Goal: Task Accomplishment & Management: Complete application form

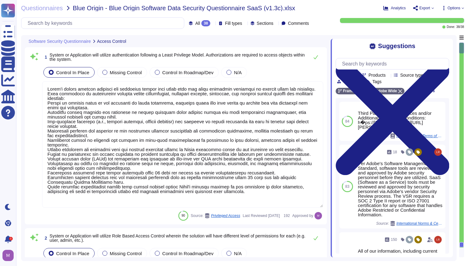
type textarea "Adobe's access control policies and standards ensure that users have the least …"
type textarea "Services and applications use IAM roles/profiles. Each application/service is o…"
type textarea "Inactive user IDs are deleted or disabled [DATE]."
type textarea "All accounts include a lockout mechanism. If the system detects a quick success…"
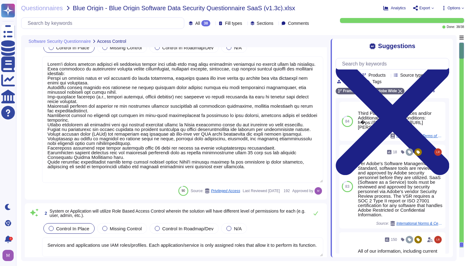
type textarea "Adobe does this when creating a remote connection from outside the corporate ne…"
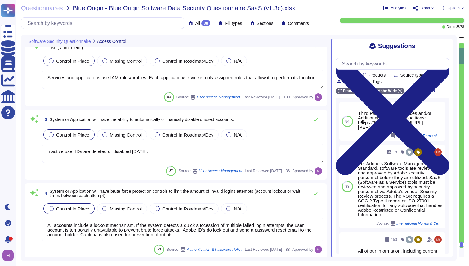
type textarea "The Adobe Admin Console supports several password protection levels and policie…"
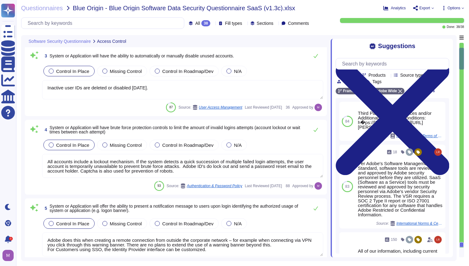
type textarea "Management communications to the servers occur over encrypted tunnels and sessi…"
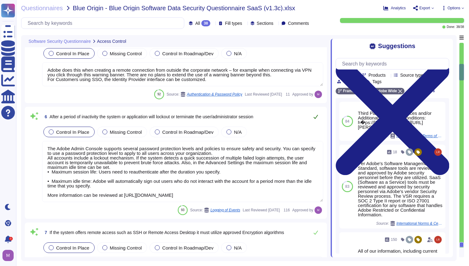
type textarea "Adobe utilizes cloud-native key management systems (KMS) and/or approved key re…"
type textarea "AirWatch Mobile Device Management (MDM) enables user to access the Adobe corpor…"
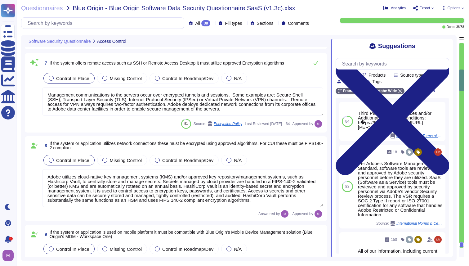
type textarea "Services and applications use IAM roles/profiles. Each application/service is o…"
type textarea "All changes to user access rights are logged. ​​ The request for access and acc…"
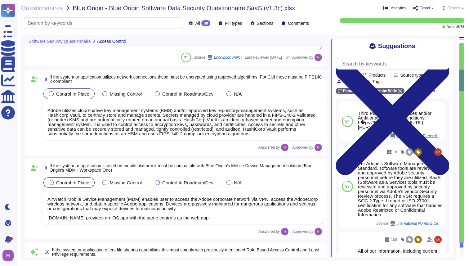
scroll to position [742, 0]
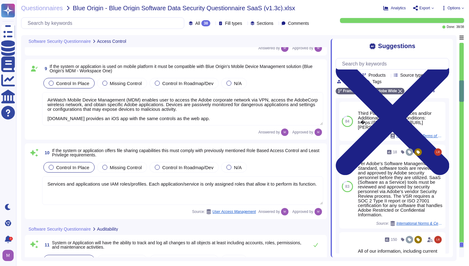
type textarea "Logs identify or contain at least the following elements, directly or indirectl…"
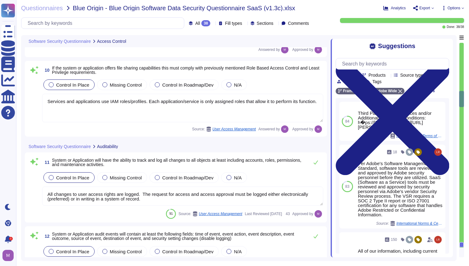
type textarea "Generate reports and alerts to be evaluated and responded to as required. Logs …"
type textarea "Production systems are configured to sync with NTP servers. (See SOC 2 Control …"
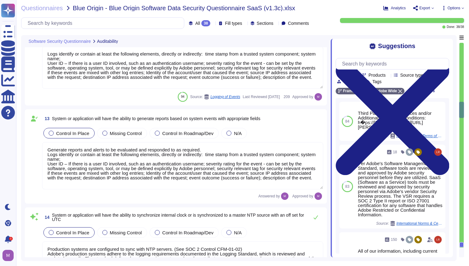
type textarea "Access to audit logs is governed with Adobe's access management processes and i…"
type textarea "Loremipsumdolo sitame (c.a. elits/doeius, tempor incidi utl et DOL/magnaali),En…"
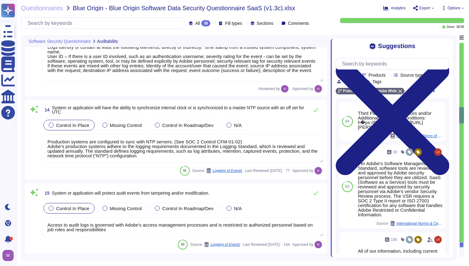
type textarea "You must use the Services and Software responsibly and not misuse the Services …"
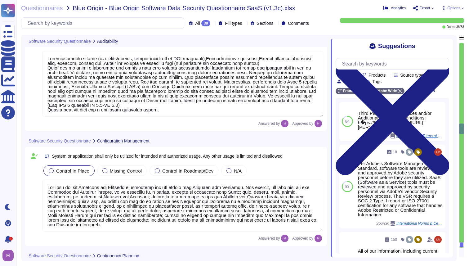
type textarea "Adobe supports business continuity through a defined and managed set of process…"
type textarea "Adobe performs periodic backups or has implemented failover technology of criti…"
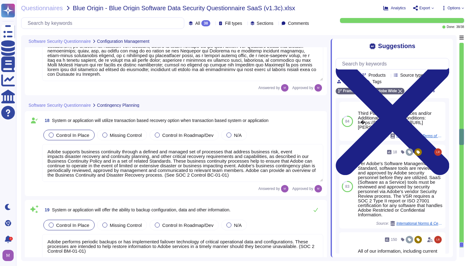
type textarea "SSO identity in which identity profiles are provided by the customer’s identity…"
type textarea "Yes, via Business IDs. Multi-factor authentication is available for client acco…"
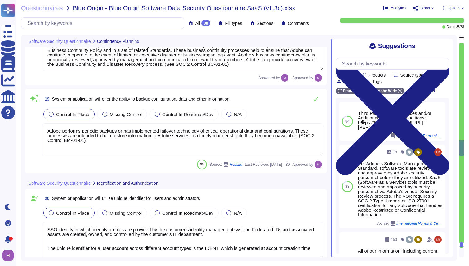
scroll to position [1664, 0]
type textarea "Password policies are dependent upon the authentication option chosen by the cu…"
type textarea "Counter (CTR) and Cipher Block Chaining (CBC) modes are acceptable if needed."
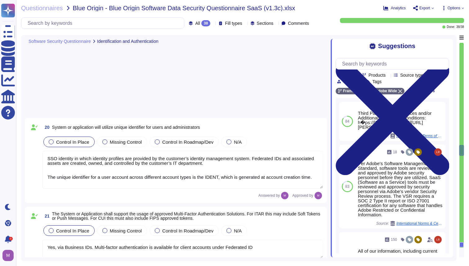
type textarea "Adobe restricts the use of shared and group authentication credentials. Authent…"
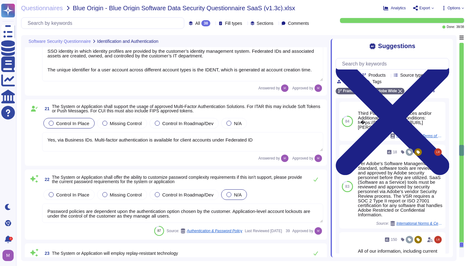
scroll to position [1835, 0]
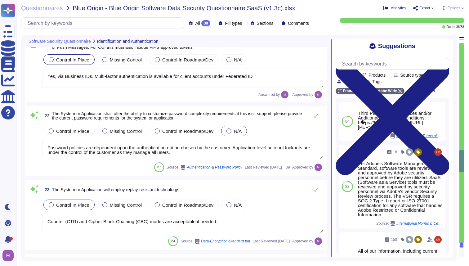
type textarea "Adobe restricts the use of shared and group authentication credentials. Authent…"
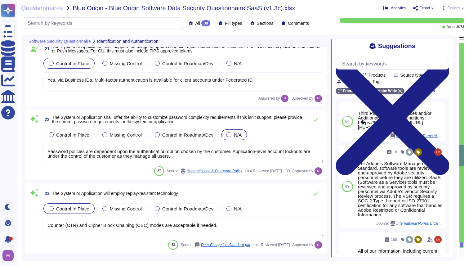
scroll to position [1, 0]
type textarea "Upon logon failure, the error message may describe the cause of the failure to …"
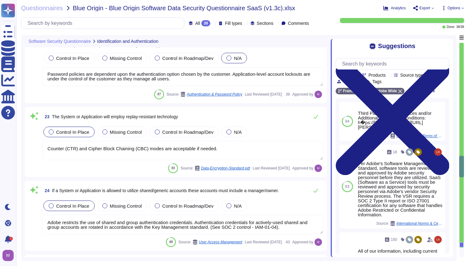
scroll to position [1931, 0]
type textarea "Federated IDs are enterprise-managed accounts where all identity profiles—as we…"
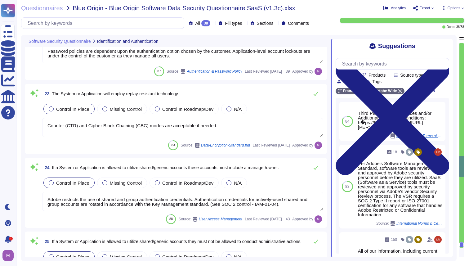
scroll to position [1, 0]
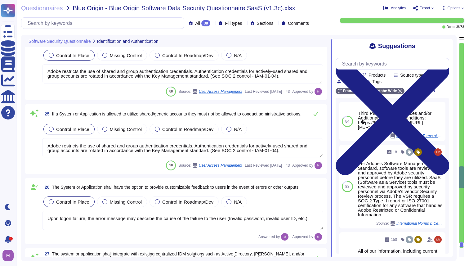
type textarea "Removable media is not used to provide the service."
type textarea "Adobe approves and engages with leading third-party security firms to perform p…"
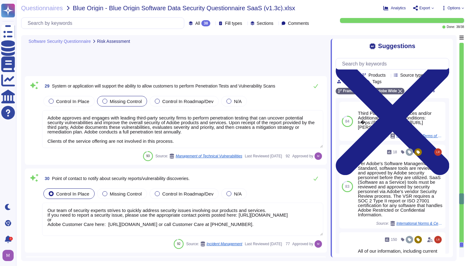
type textarea "Our team of security experts strives to quickly address security issues involvi…"
type textarea "For vulnerability tracking, Adobe assigns a risk rating to identified vulnerabi…"
type textarea "Amazon Web Services uses strong tenant isolation security and control capabilit…"
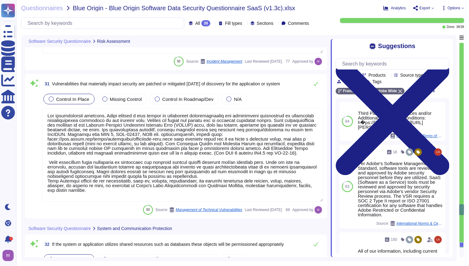
type textarea "Yes we do all of the above - 2FA, audit trails, IP address filtering, firewalls…"
type textarea "Adobe deploys anti-virus and malware prevention solutions including, but not li…"
type textarea "Adobe utilizes AES-256 bit encryption at rest and TLS v1.2 or higher for data i…"
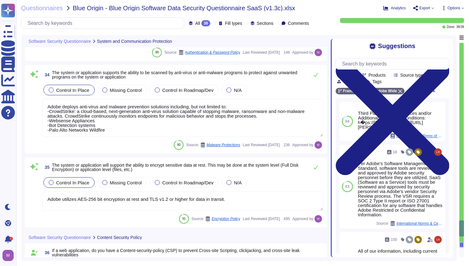
type textarea "Lorem'i Dolors Ametcon Adipiscin (ELIT) sed doeiusmo temp inc utlabo et dol mag…"
type textarea "Public Cloud hosting providers store all customer data but do not have logical …"
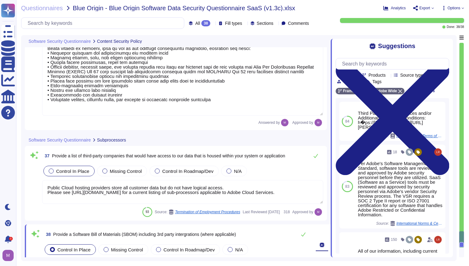
scroll to position [3180, 0]
type textarea "The third-party risk management program at Adobe includes creating and maintain…"
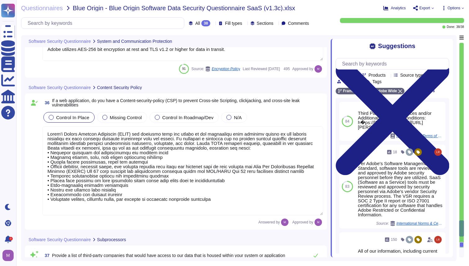
type textarea "Amazon Web Services uses strong tenant isolation security and control capabilit…"
type textarea "Yes we do all of the above - 2FA, audit trails, IP address filtering, firewalls…"
type textarea "Adobe deploys anti-virus and malware prevention solutions including, but not li…"
type textarea "Adobe utilizes AES-256 bit encryption at rest and TLS v1.2 or higher for data i…"
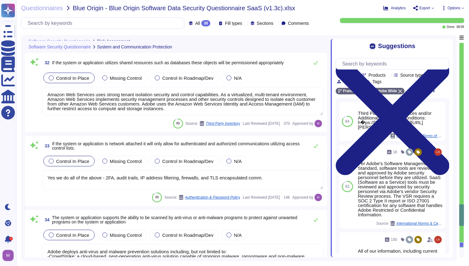
type textarea "For vulnerability tracking, Adobe assigns a risk rating to identified vulnerabi…"
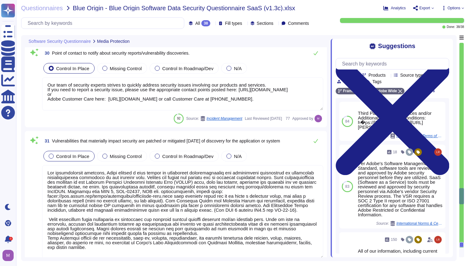
type textarea "Removable media is not used to provide the service."
type textarea "Adobe approves and engages with leading third-party security firms to perform p…"
type textarea "Our team of security experts strives to quickly address security issues involvi…"
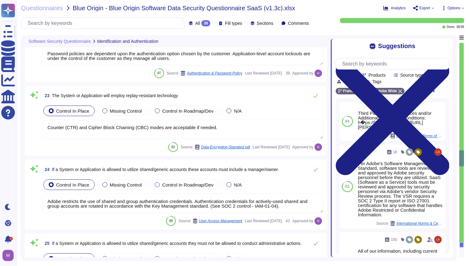
type textarea "SSO identity in which identity profiles are provided by the customer’s identity…"
type textarea "Yes, via Business IDs. Multi-factor authentication is available for client acco…"
type textarea "Password policies are dependent upon the authentication option chosen by the cu…"
type textarea "Counter (CTR) and Cipher Block Chaining (CBC) modes are acceptable if needed."
type textarea "Adobe restricts the use of shared and group authentication credentials. Authent…"
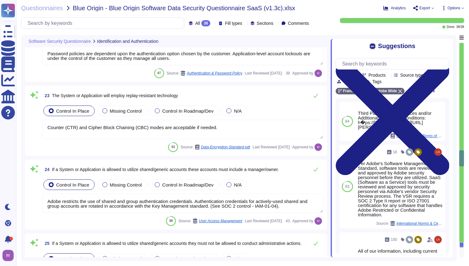
type textarea "Adobe restricts the use of shared and group authentication credentials. Authent…"
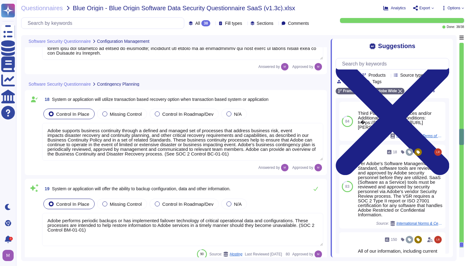
type textarea "You must use the Services and Software responsibly and not misuse the Services …"
type textarea "Adobe supports business continuity through a defined and managed set of process…"
type textarea "Adobe performs periodic backups or has implemented failover technology of criti…"
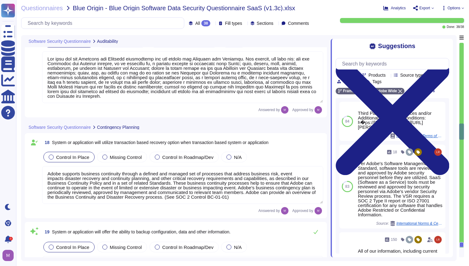
type textarea "Production systems are configured to sync with NTP servers. (See SOC 2 Control …"
type textarea "Access to audit logs is governed with Adobe's access management processes and i…"
type textarea "Loremipsumdolo sitame (c.a. elits/doeius, tempor incidi utl et DOL/magnaali),En…"
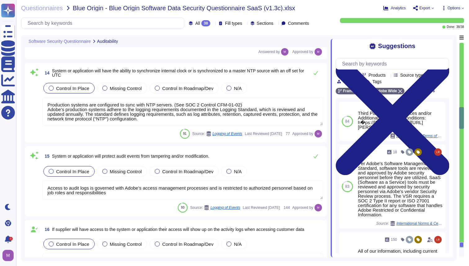
type textarea "Logs identify or contain at least the following elements, directly or indirectl…"
type textarea "Generate reports and alerts to be evaluated and responded to as required. Logs …"
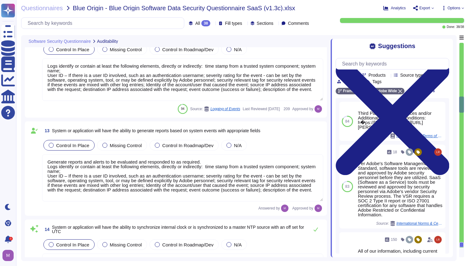
type textarea "All changes to user access rights are logged. ​​ The request for access and acc…"
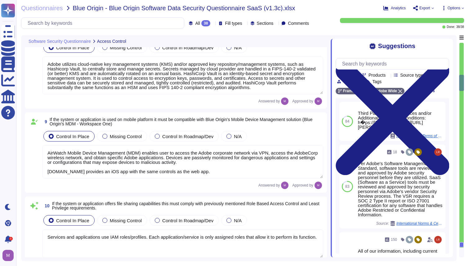
scroll to position [625, 0]
type textarea "The Adobe Admin Console supports several password protection levels and policie…"
type textarea "Management communications to the servers occur over encrypted tunnels and sessi…"
type textarea "Adobe utilizes cloud-native key management systems (KMS) and/or approved key re…"
type textarea "AirWatch Mobile Device Management (MDM) enables user to access the Adobe corpor…"
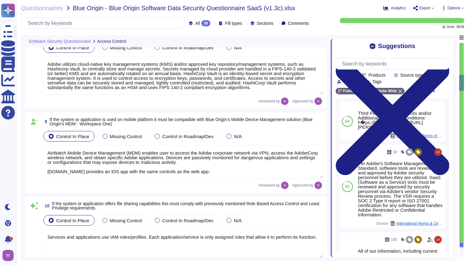
type textarea "Services and applications use IAM roles/profiles. Each application/service is o…"
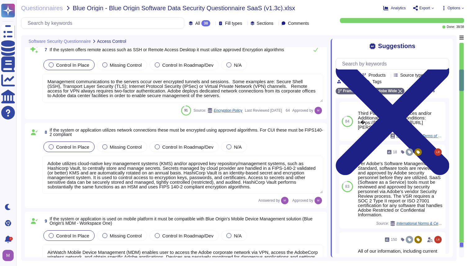
type textarea "Adobe does this when creating a remote connection from outside the corporate ne…"
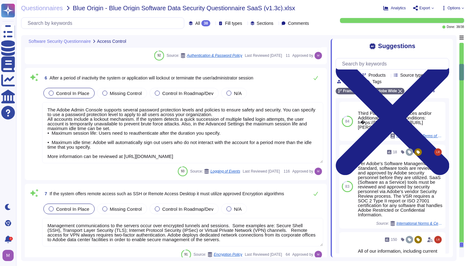
type textarea "All accounts include a lockout mechanism. If the system detects a quick success…"
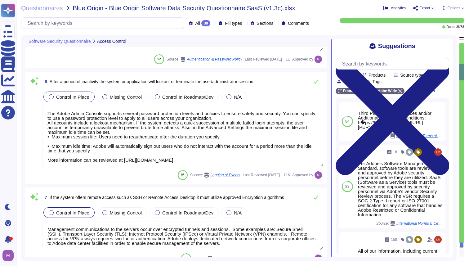
type textarea "Inactive user IDs are deleted or disabled [DATE]."
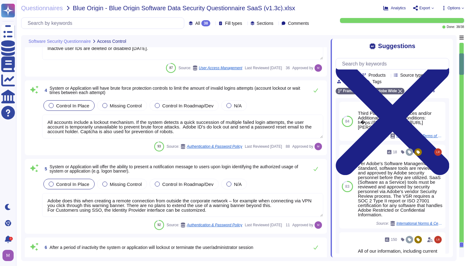
type textarea "Adobe's access control policies and standards ensure that users have the least …"
type textarea "Services and applications use IAM roles/profiles. Each application/service is o…"
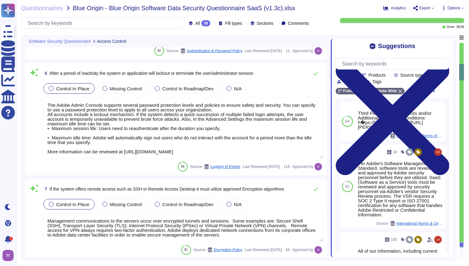
type textarea "Adobe utilizes cloud-native key management systems (KMS) and/or approved key re…"
type textarea "AirWatch Mobile Device Management (MDM) enables user to access the Adobe corpor…"
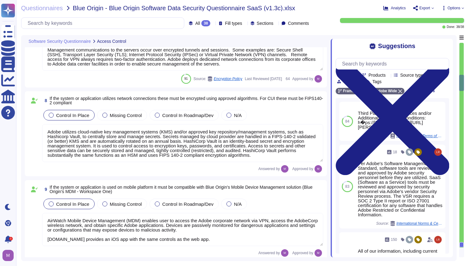
type textarea "Services and applications use IAM roles/profiles. Each application/service is o…"
type textarea "All changes to user access rights are logged. ​​ The request for access and acc…"
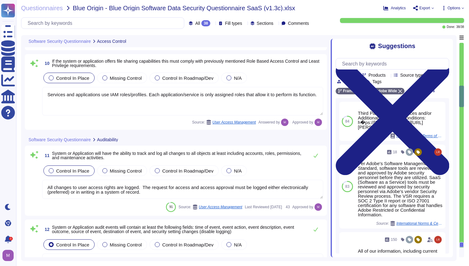
type textarea "Logs identify or contain at least the following elements, directly or indirectl…"
type textarea "Generate reports and alerts to be evaluated and responded to as required. Logs …"
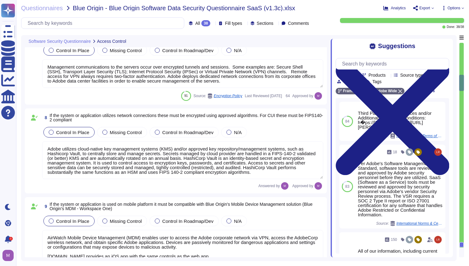
type textarea "The Adobe Admin Console supports several password protection levels and policie…"
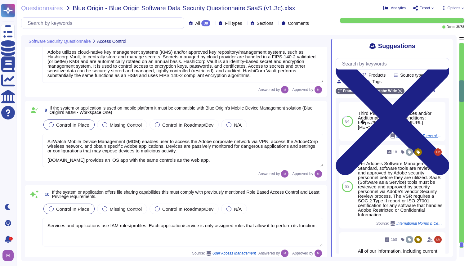
type textarea "Logs identify or contain at least the following elements, directly or indirectl…"
type textarea "Generate reports and alerts to be evaluated and responded to as required. Logs …"
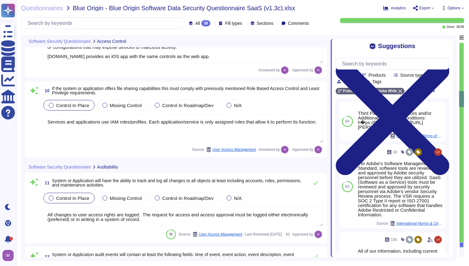
scroll to position [910, 0]
type textarea "Production systems are configured to sync with NTP servers. (See SOC 2 Control …"
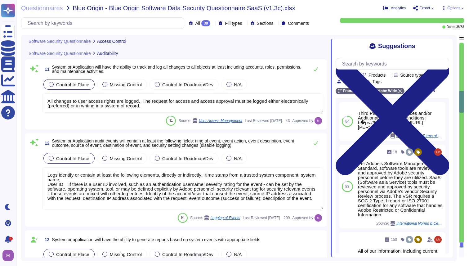
scroll to position [941, 0]
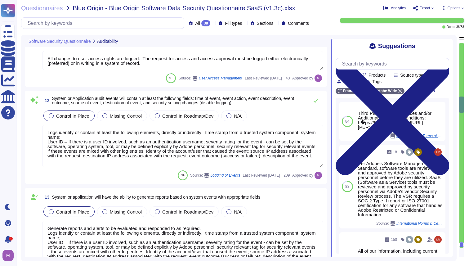
type textarea "Access to audit logs is governed with Adobe's access management processes and i…"
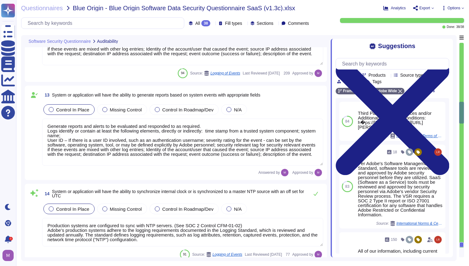
type textarea "Loremipsumdolo sitame (c.a. elits/doeius, tempor incidi utl et DOL/magnaali),En…"
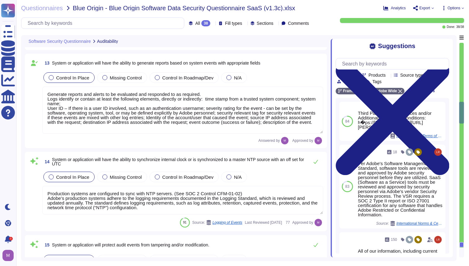
scroll to position [1119, 0]
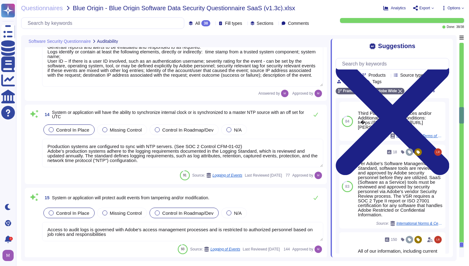
type textarea "You must use the Services and Software responsibly and not misuse the Services …"
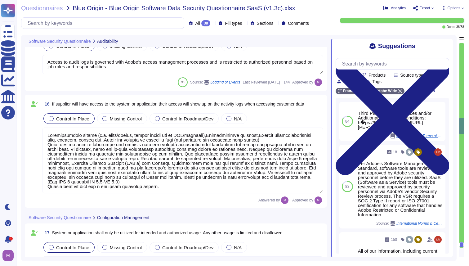
type textarea "Adobe supports business continuity through a defined and managed set of process…"
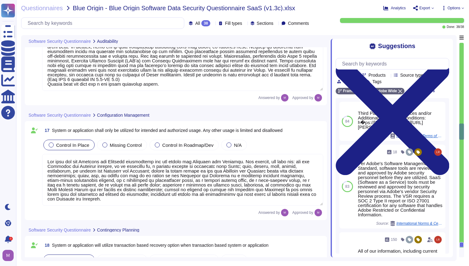
type textarea "Adobe performs periodic backups or has implemented failover technology of criti…"
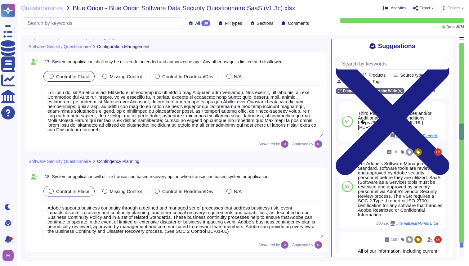
scroll to position [1512, 0]
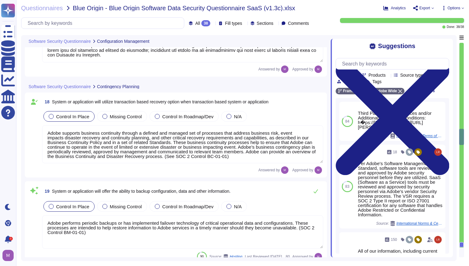
type textarea "SSO identity in which identity profiles are provided by the customer’s identity…"
type textarea "Yes, via Business IDs. Multi-factor authentication is available for client acco…"
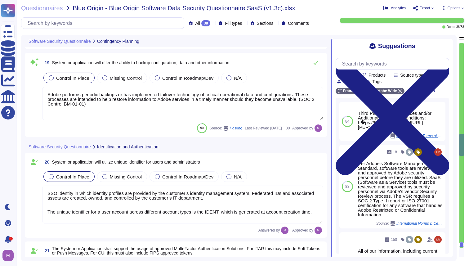
type textarea "Password policies are dependent upon the authentication option chosen by the cu…"
type textarea "Counter (CTR) and Cipher Block Chaining (CBC) modes are acceptable if needed."
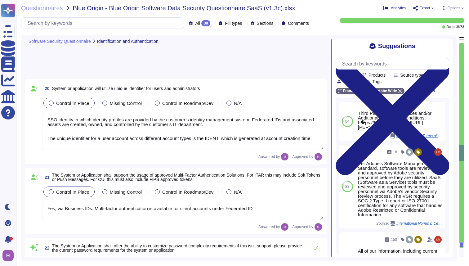
type textarea "Adobe restricts the use of shared and group authentication credentials. Authent…"
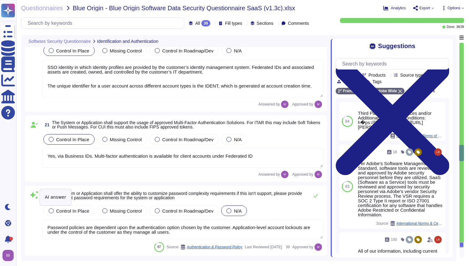
scroll to position [1819, 0]
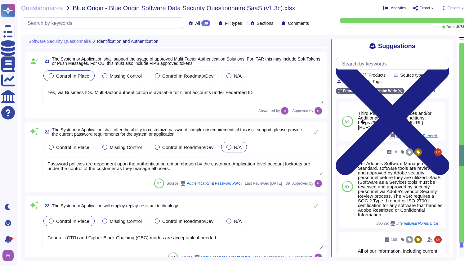
type textarea "Adobe restricts the use of shared and group authentication credentials. Authent…"
click at [72, 152] on div "Control In Place" at bounding box center [68, 147] width 51 height 11
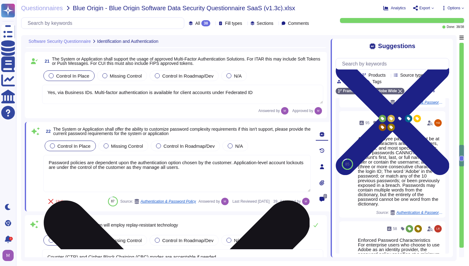
scroll to position [1823, 0]
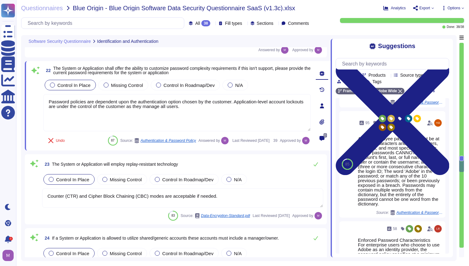
type textarea "Upon logon failure, the error message may describe the cause of the failure to …"
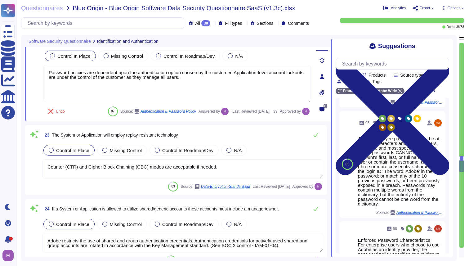
click at [278, 151] on div "Control In Place Missing Control Control In Roadmap/Dev N/A" at bounding box center [182, 150] width 281 height 13
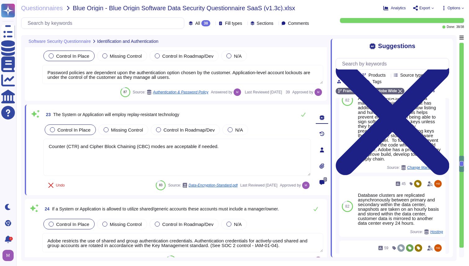
scroll to position [0, 0]
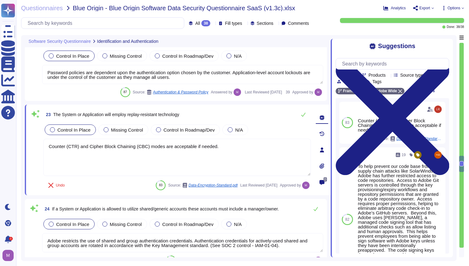
click at [321, 151] on icon at bounding box center [322, 149] width 4 height 5
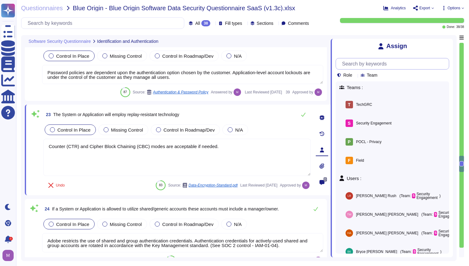
click at [368, 68] on input "text" at bounding box center [394, 63] width 110 height 11
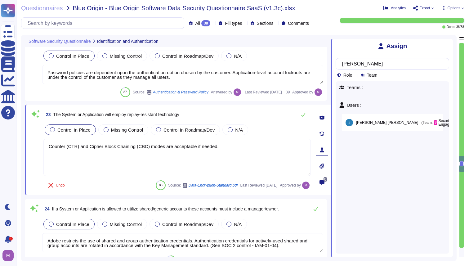
type input "[PERSON_NAME]"
click at [468, 124] on span "Assign" at bounding box center [475, 122] width 15 height 5
